Goal: Information Seeking & Learning: Understand process/instructions

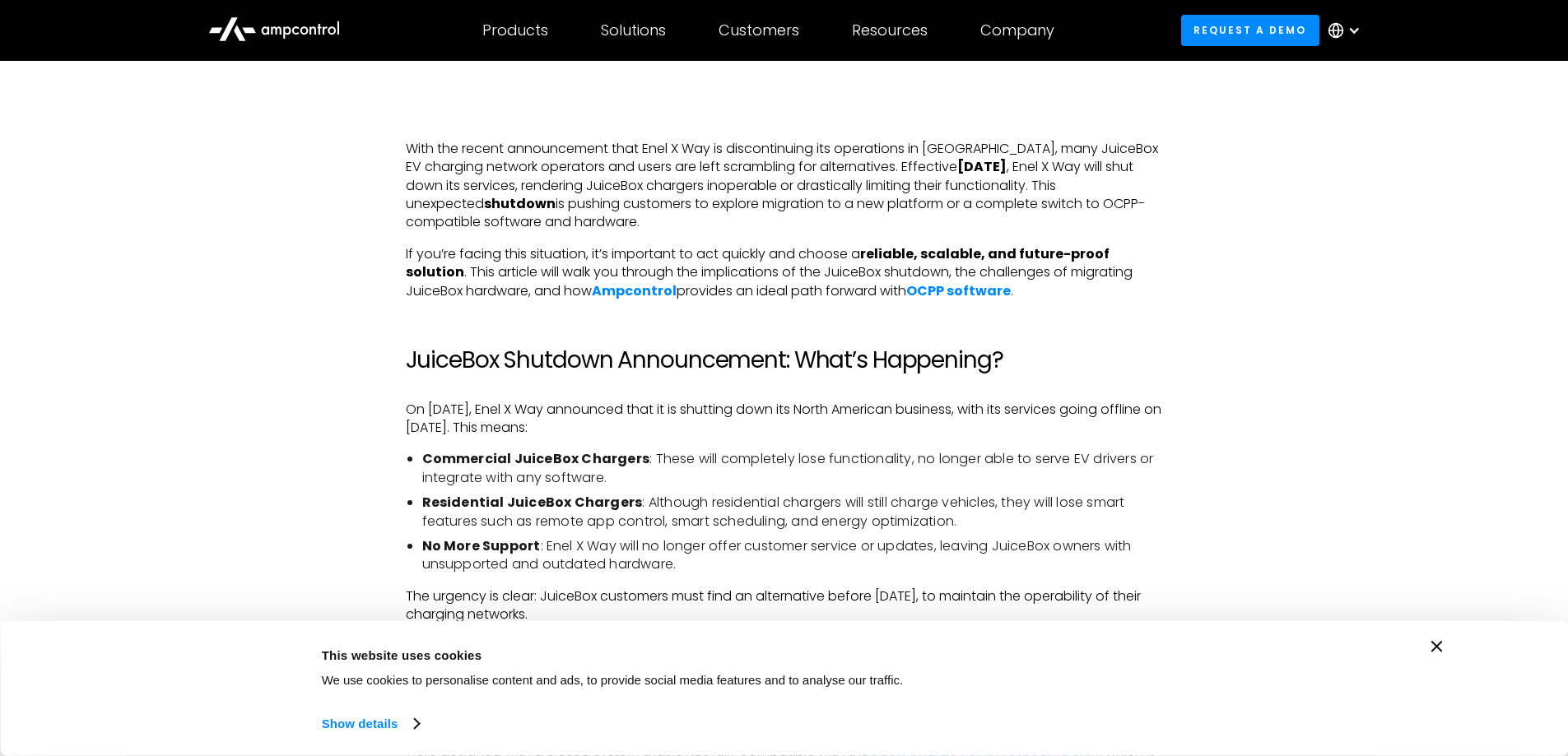
scroll to position [943, 0]
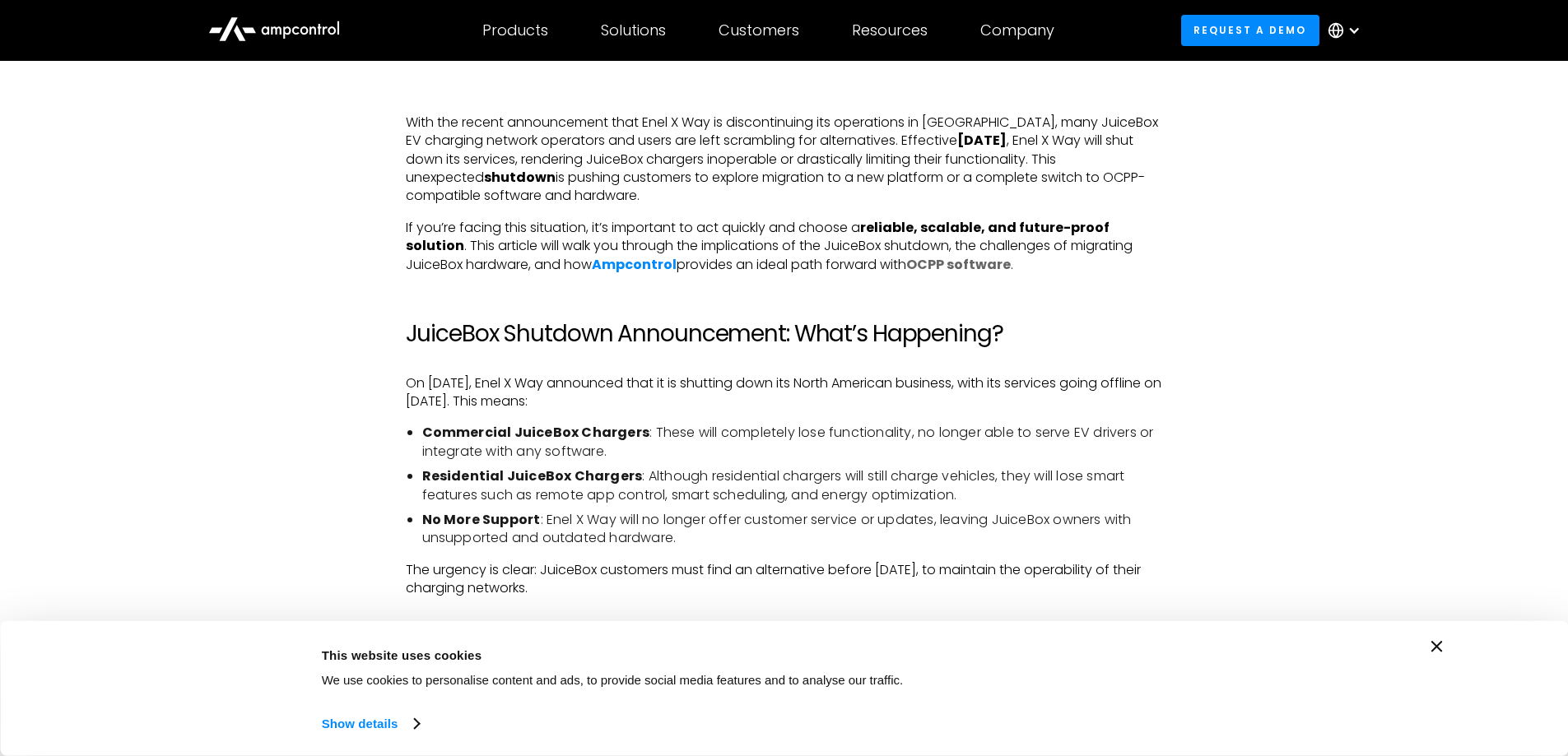
click at [985, 268] on strong "OCPP software" at bounding box center [959, 264] width 105 height 19
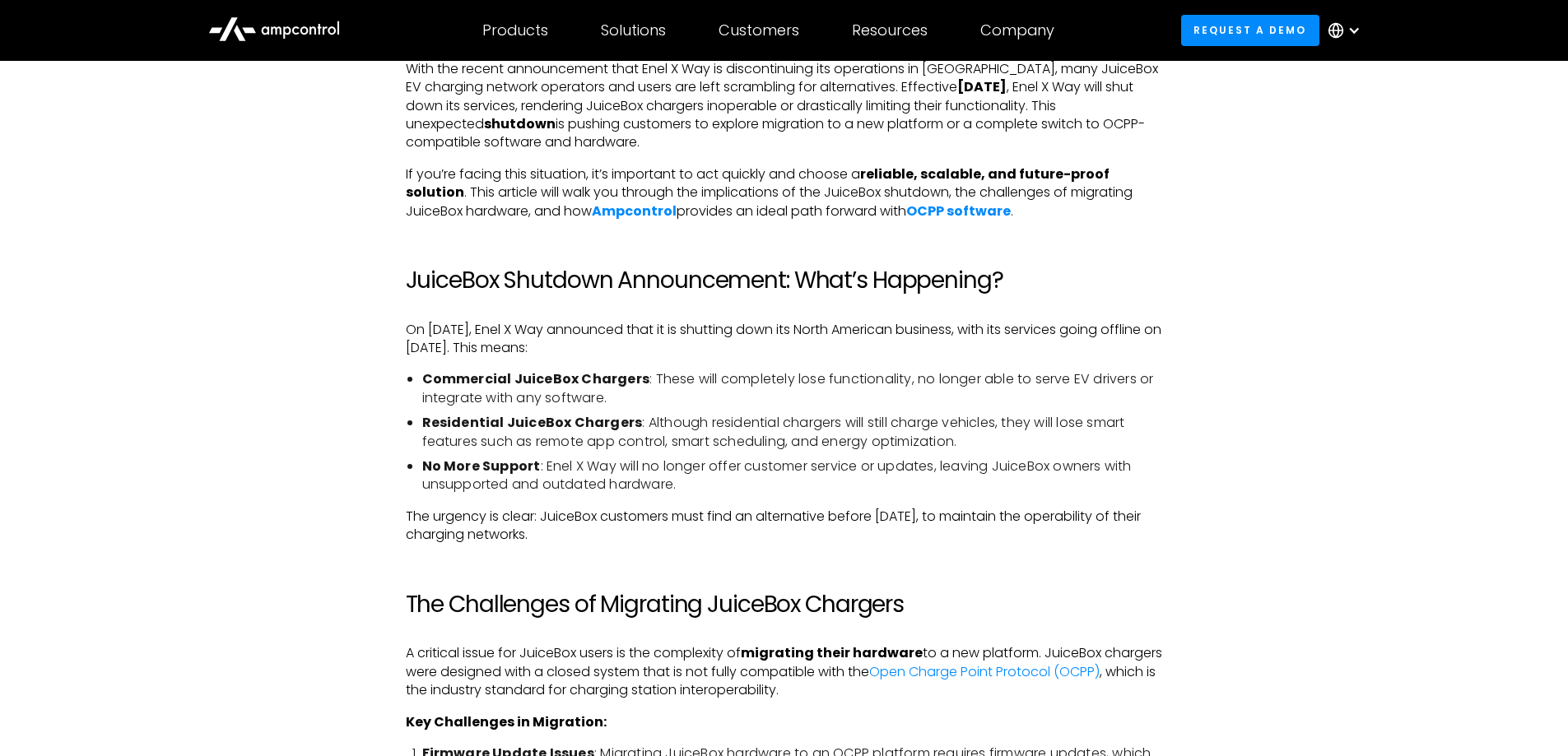
scroll to position [1025, 0]
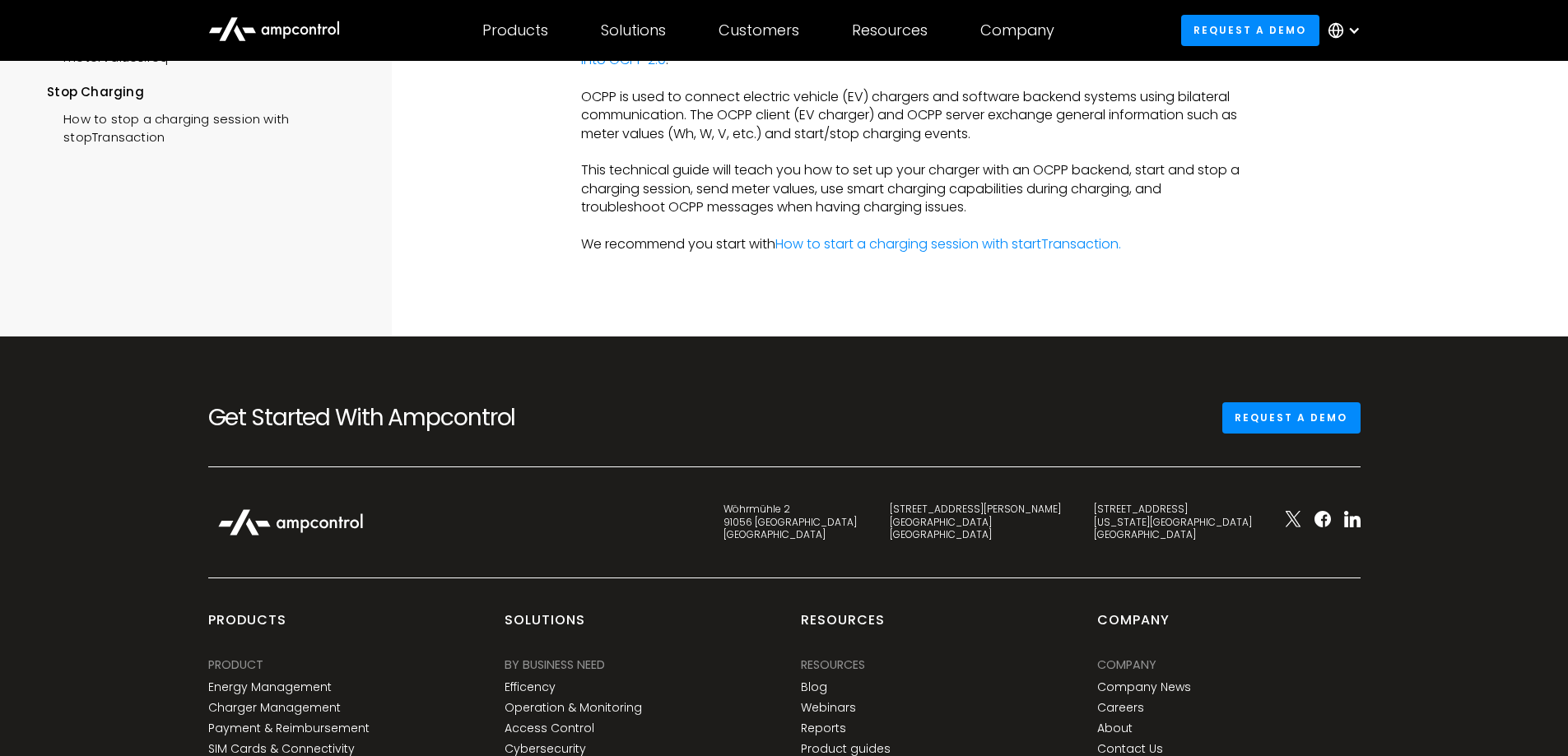
scroll to position [412, 0]
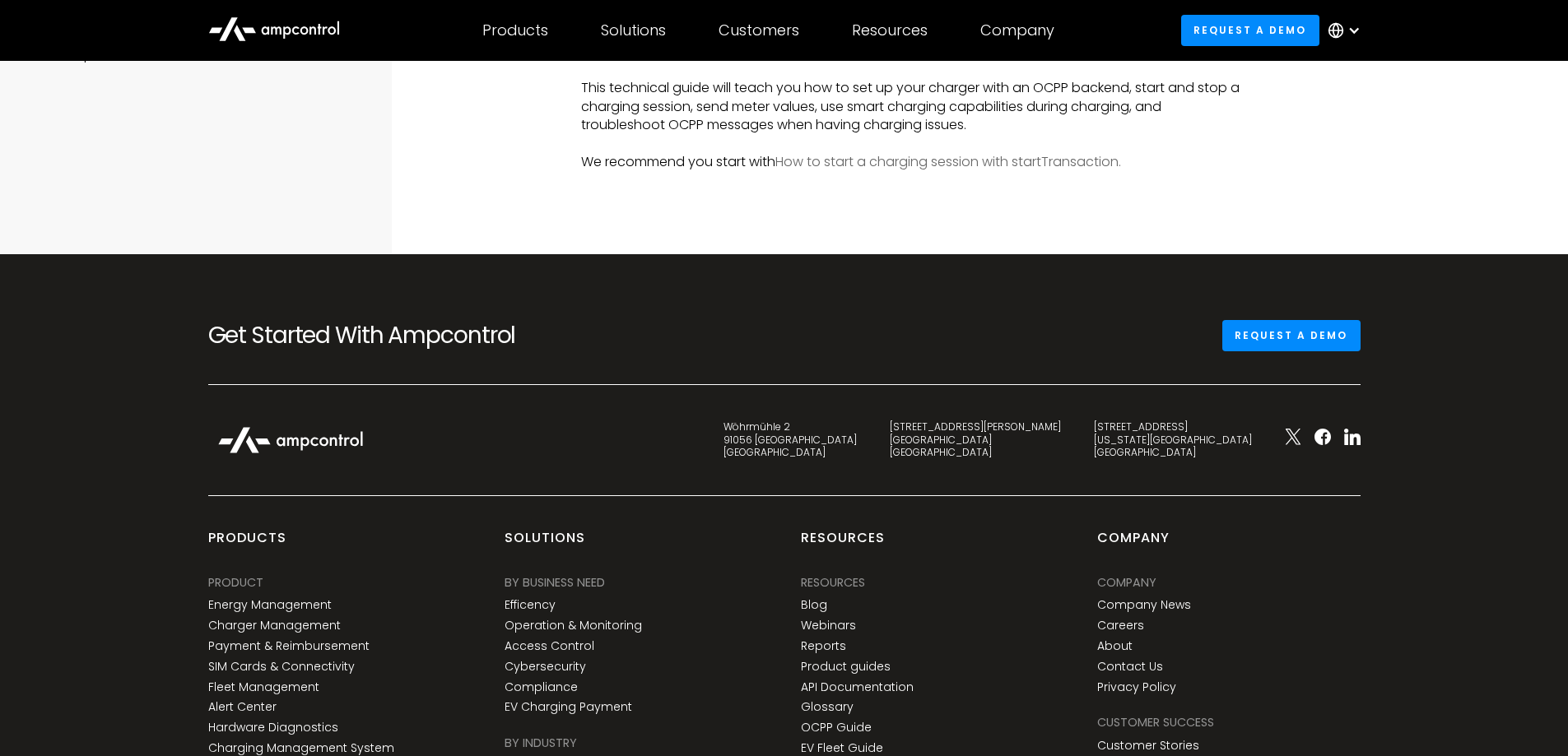
click at [887, 164] on link "How to start a charging session with startTransaction." at bounding box center [948, 161] width 345 height 19
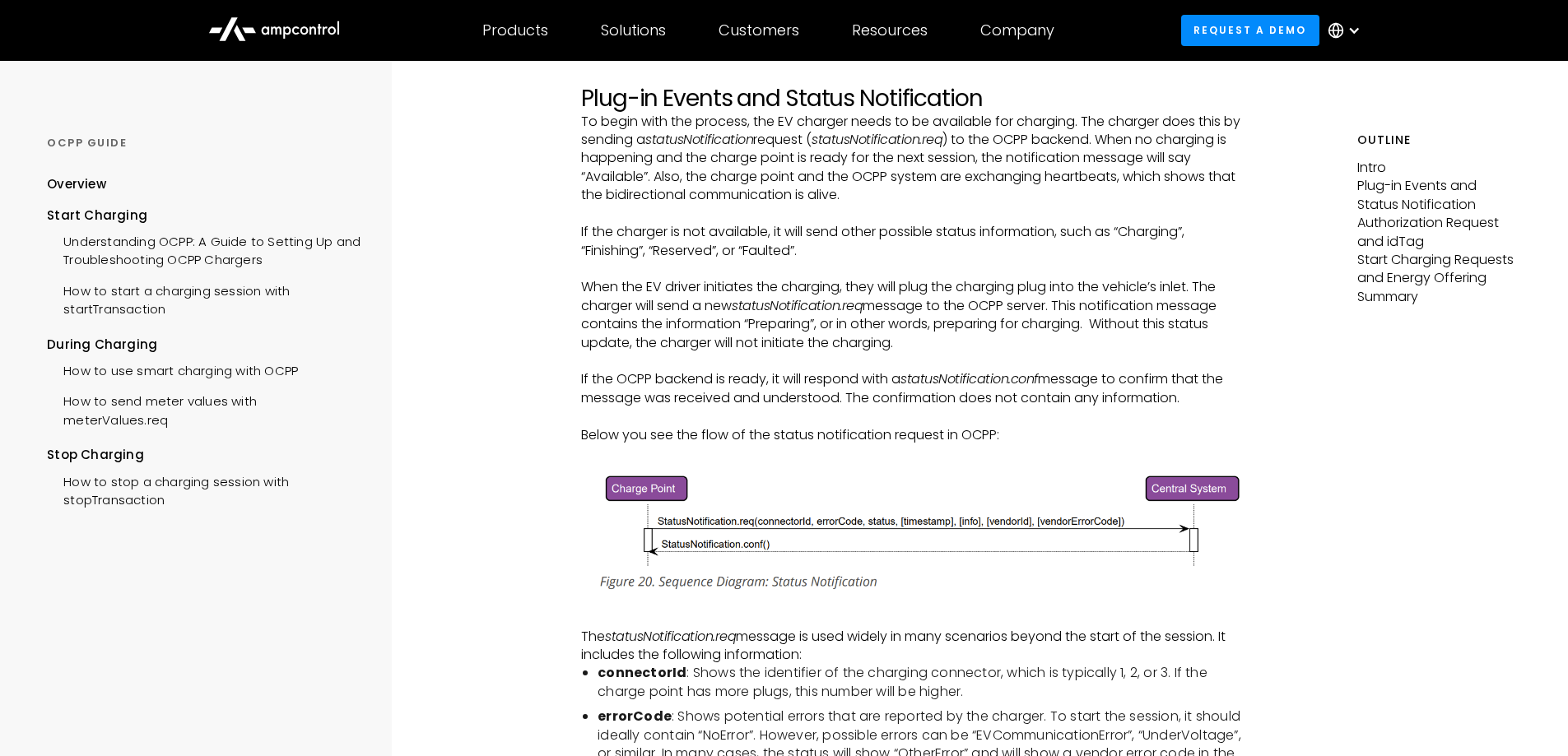
scroll to position [576, 0]
